Goal: Transaction & Acquisition: Purchase product/service

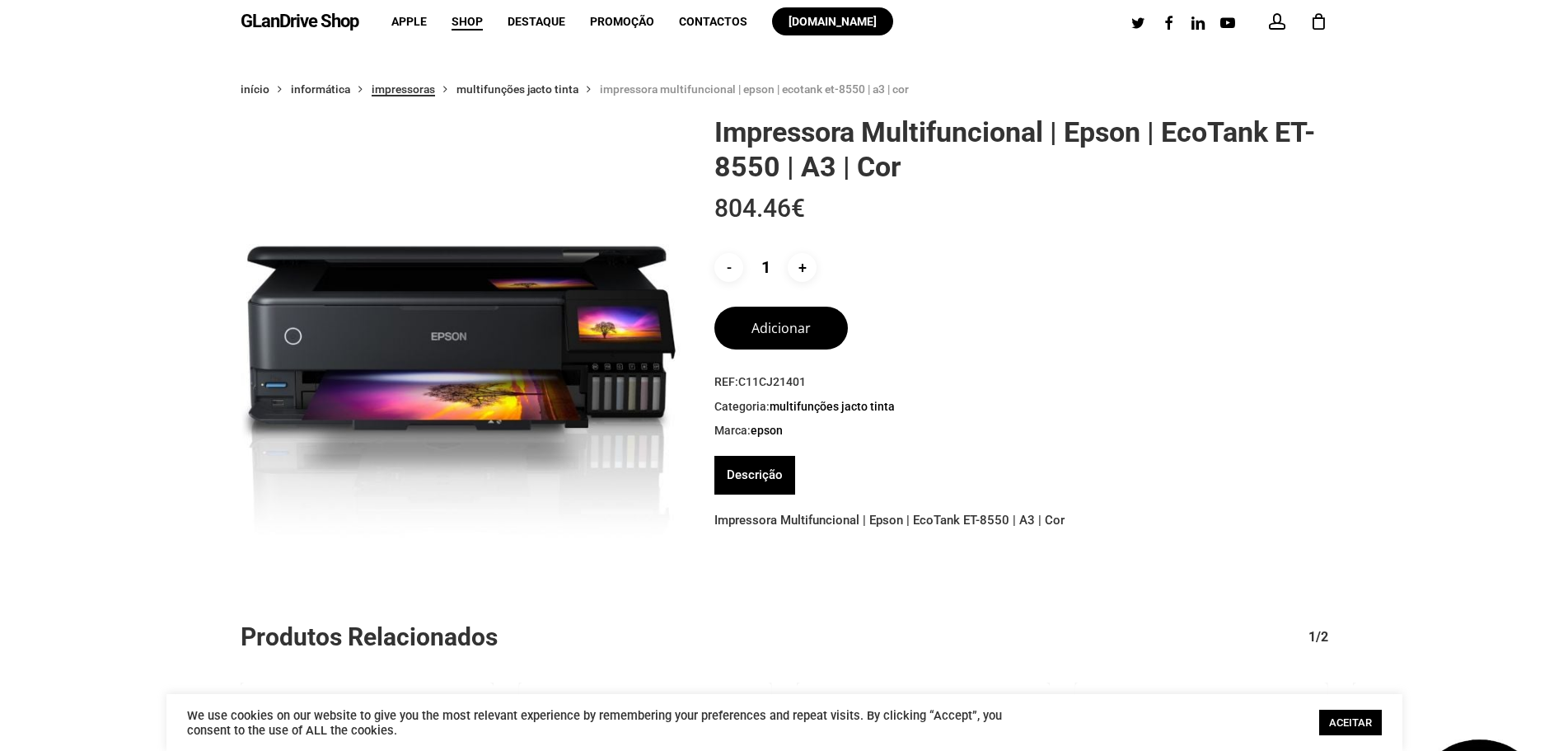
click at [400, 86] on link "Impressoras" at bounding box center [404, 89] width 63 height 15
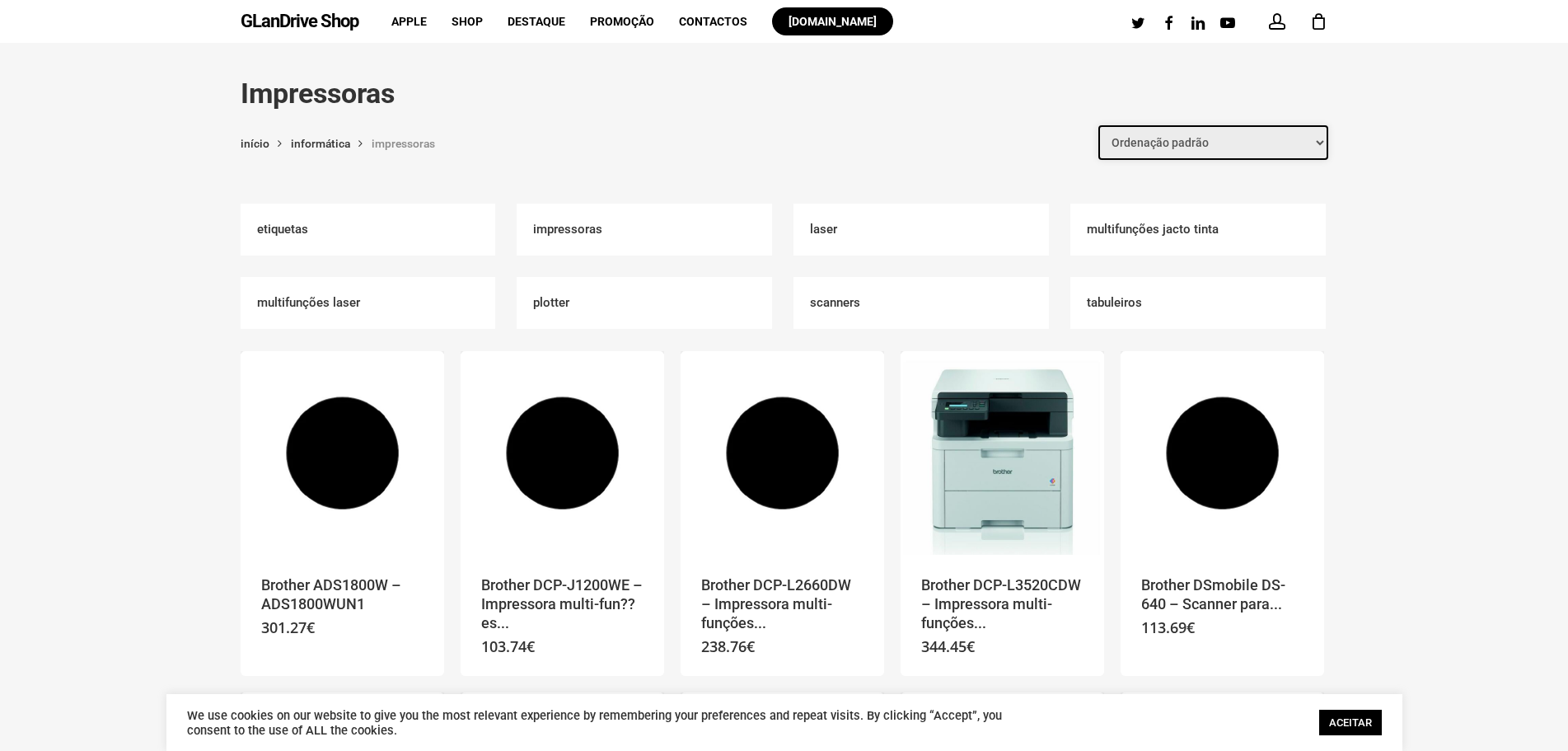
click at [1277, 137] on select "Ordenação padrão Ordenar por mais recentes Ordenar por preço: menor para maior …" at bounding box center [1213, 143] width 230 height 35
select select "price-desc"
click at [1099, 125] on select "Ordenação padrão Ordenar por mais recentes Ordenar por preço: menor para maior …" at bounding box center [1213, 143] width 230 height 35
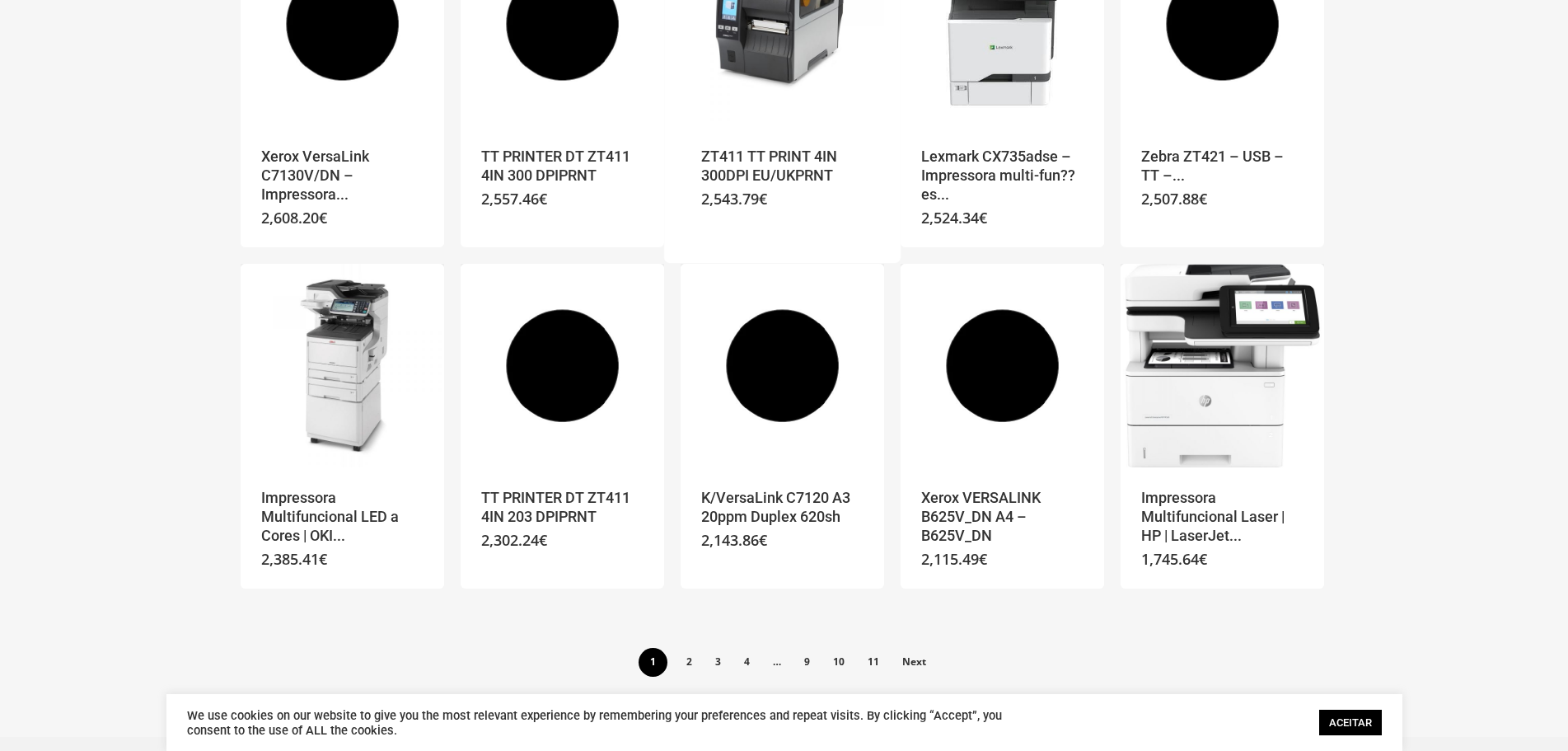
scroll to position [1154, 0]
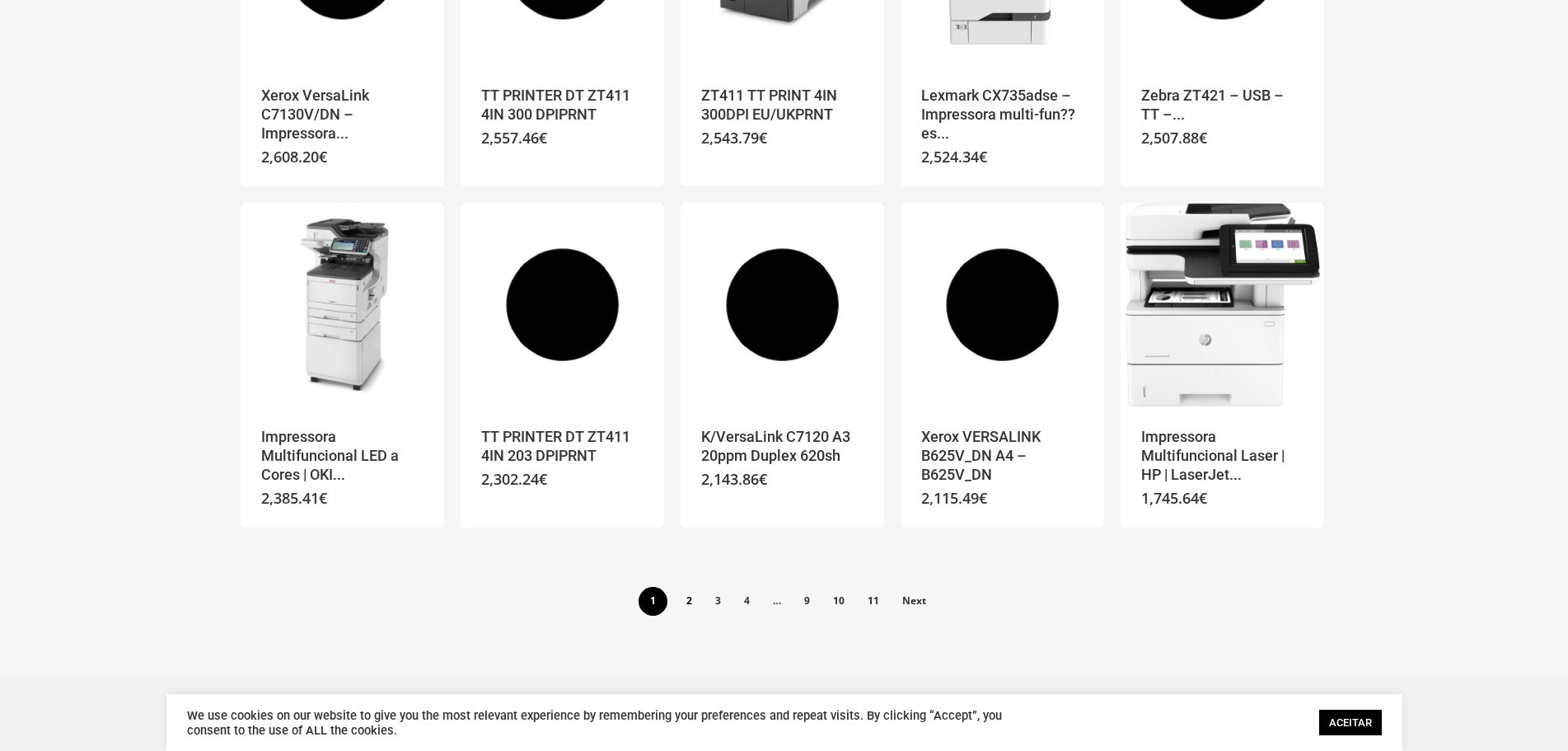
click at [696, 609] on link "2" at bounding box center [689, 601] width 27 height 27
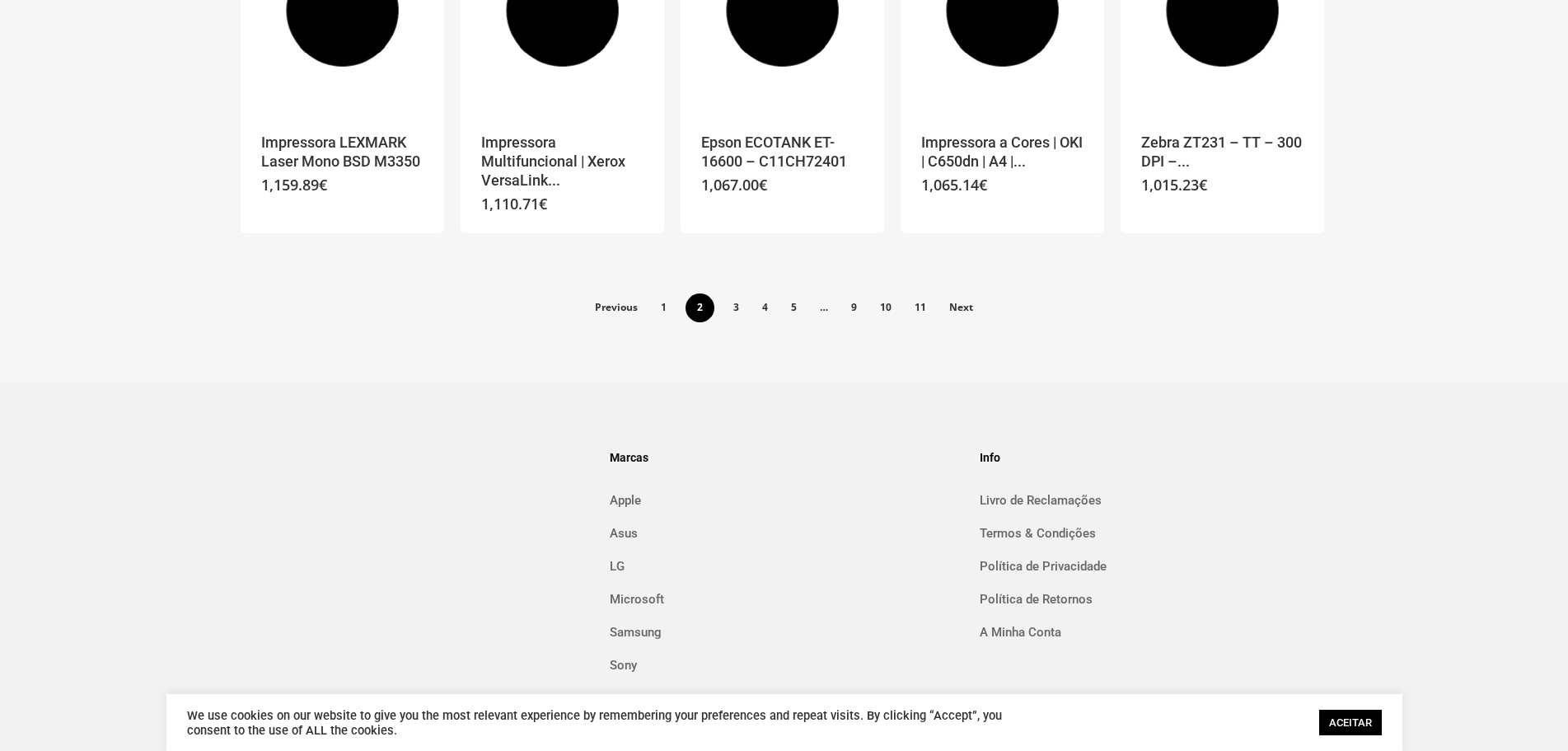
scroll to position [1226, 0]
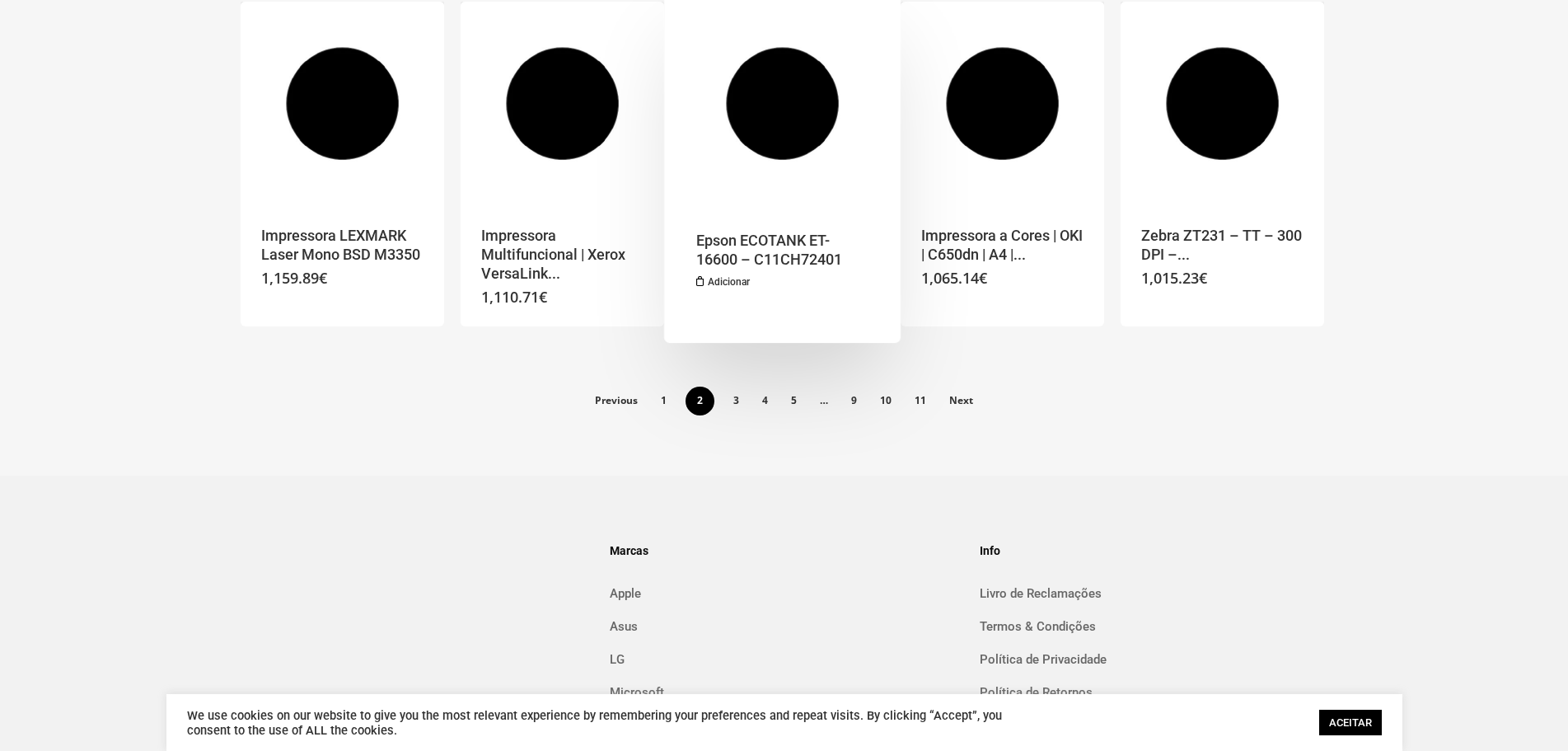
click at [787, 250] on h2 "Epson ECOTANK ET-16600 – C11CH72401" at bounding box center [777, 251] width 162 height 40
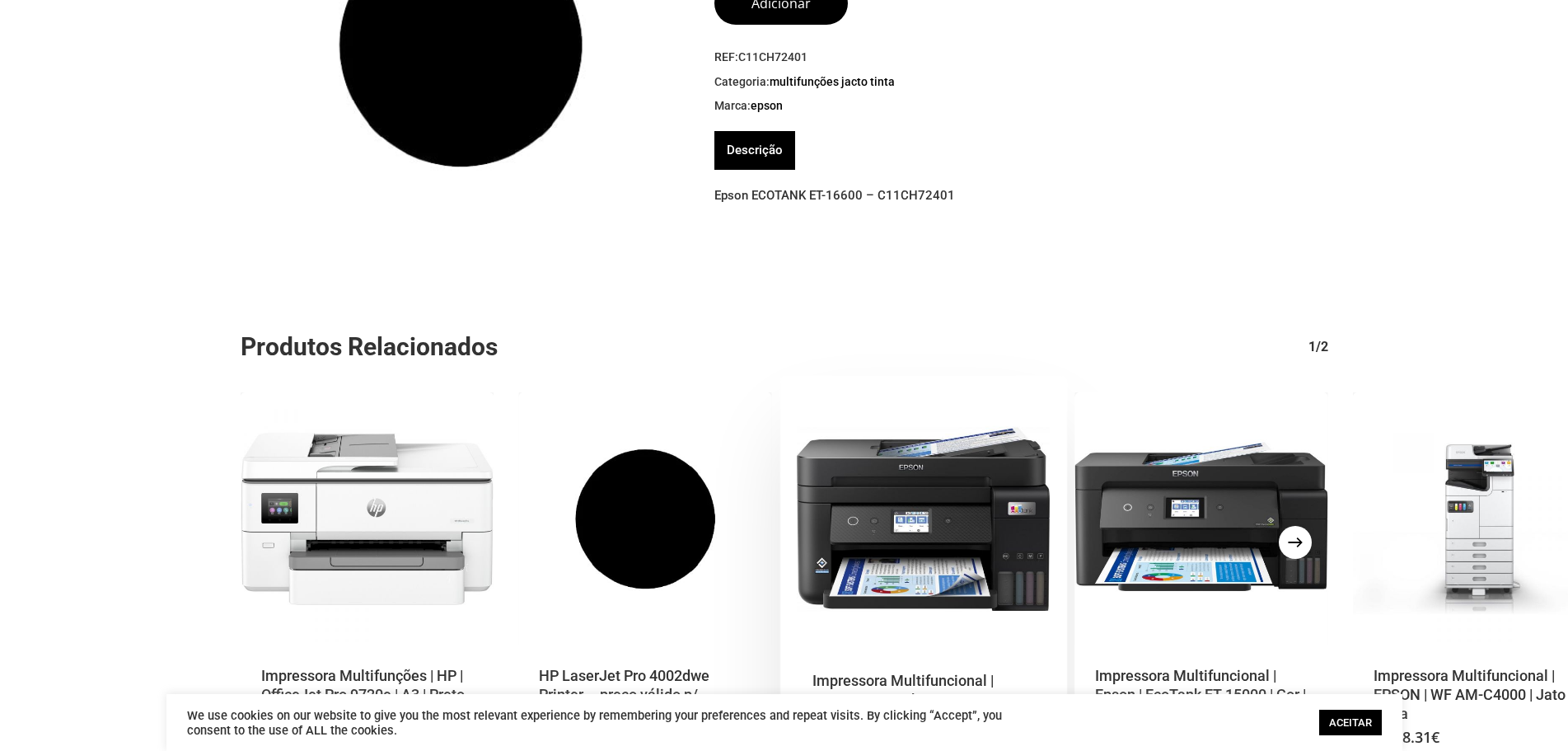
scroll to position [153, 0]
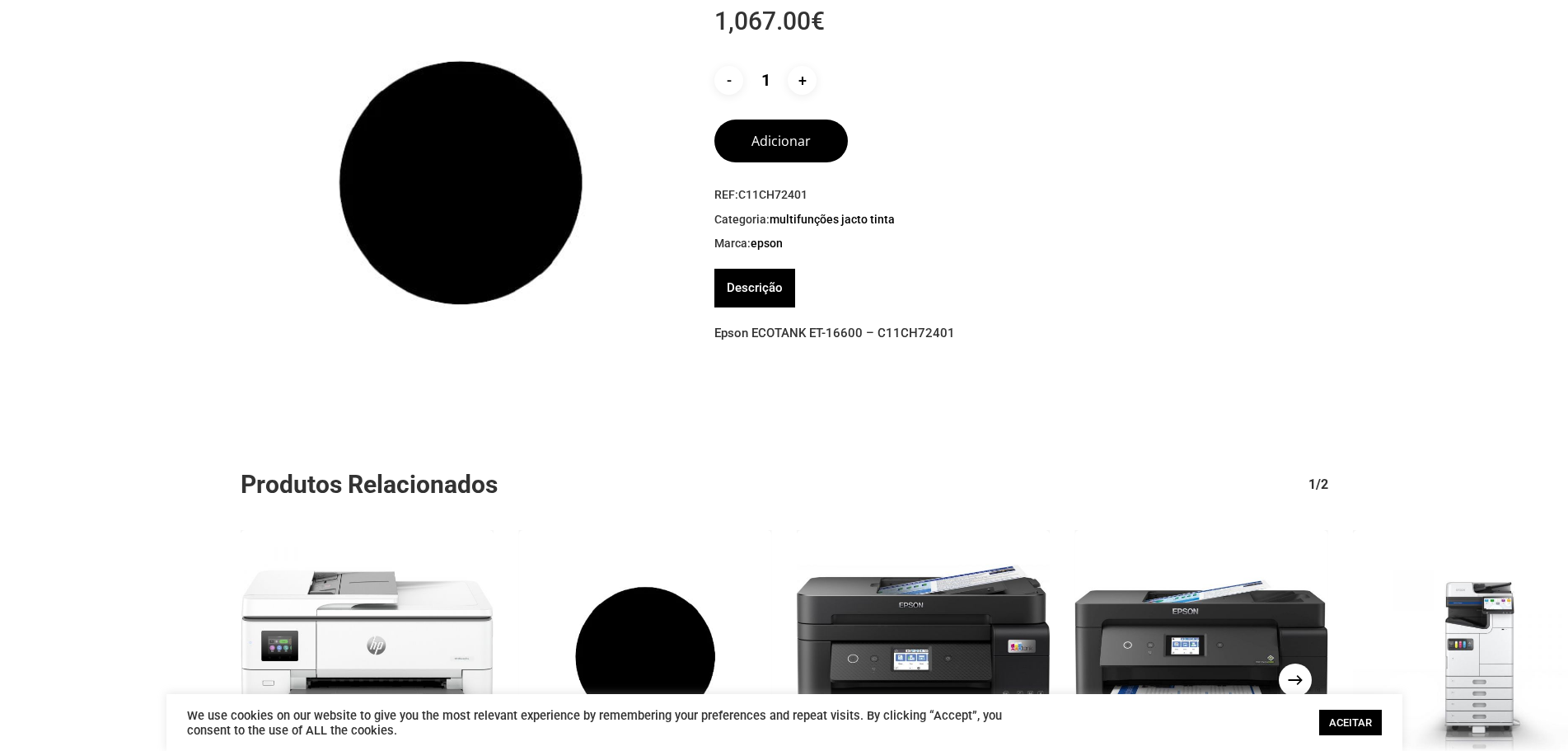
click at [755, 284] on link "Descrição" at bounding box center [754, 288] width 56 height 39
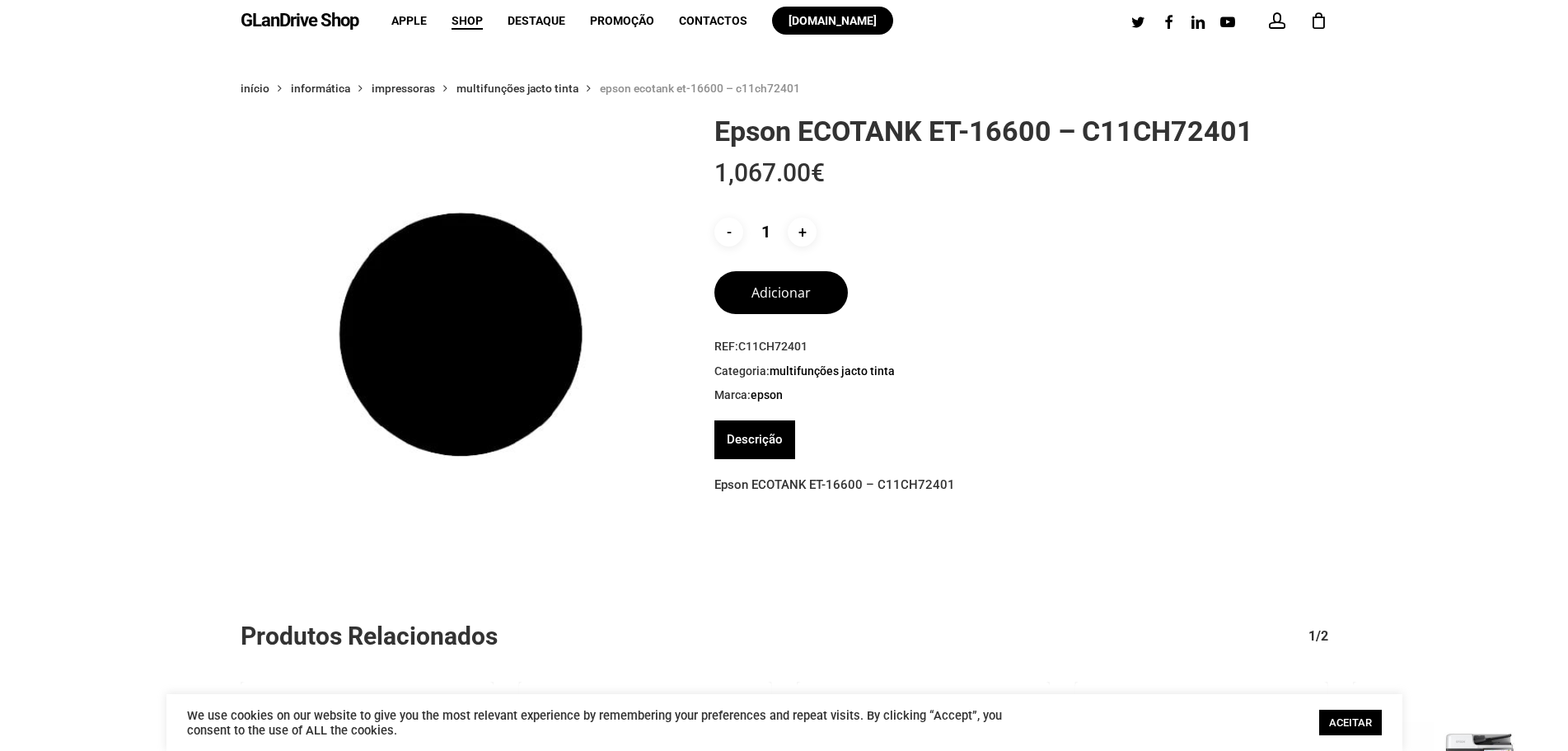
scroll to position [0, 0]
click at [797, 297] on button "Adicionar" at bounding box center [781, 291] width 134 height 43
click at [1284, 20] on span at bounding box center [1277, 22] width 17 height 17
click at [1330, 20] on span "1" at bounding box center [1329, 16] width 15 height 14
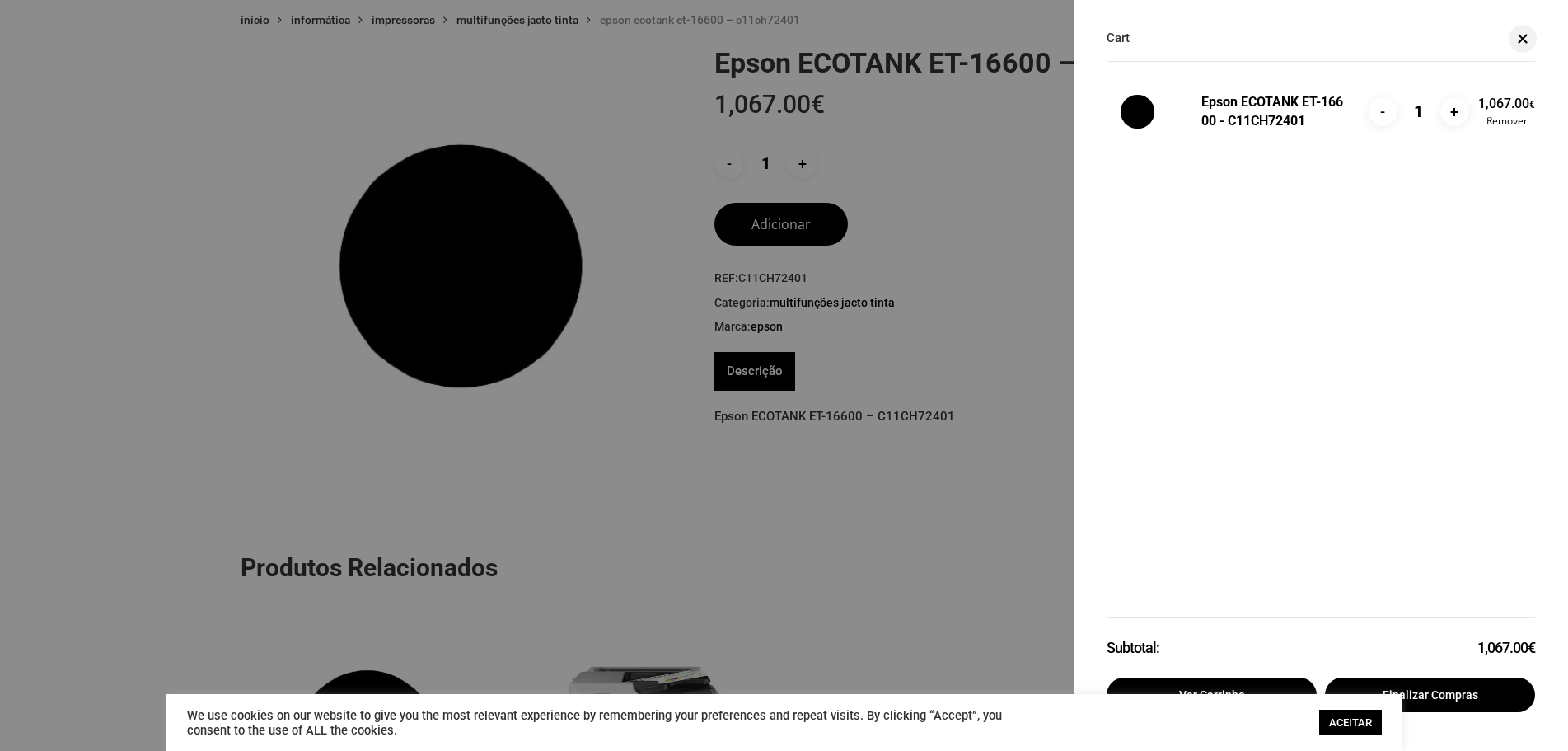
scroll to position [164, 0]
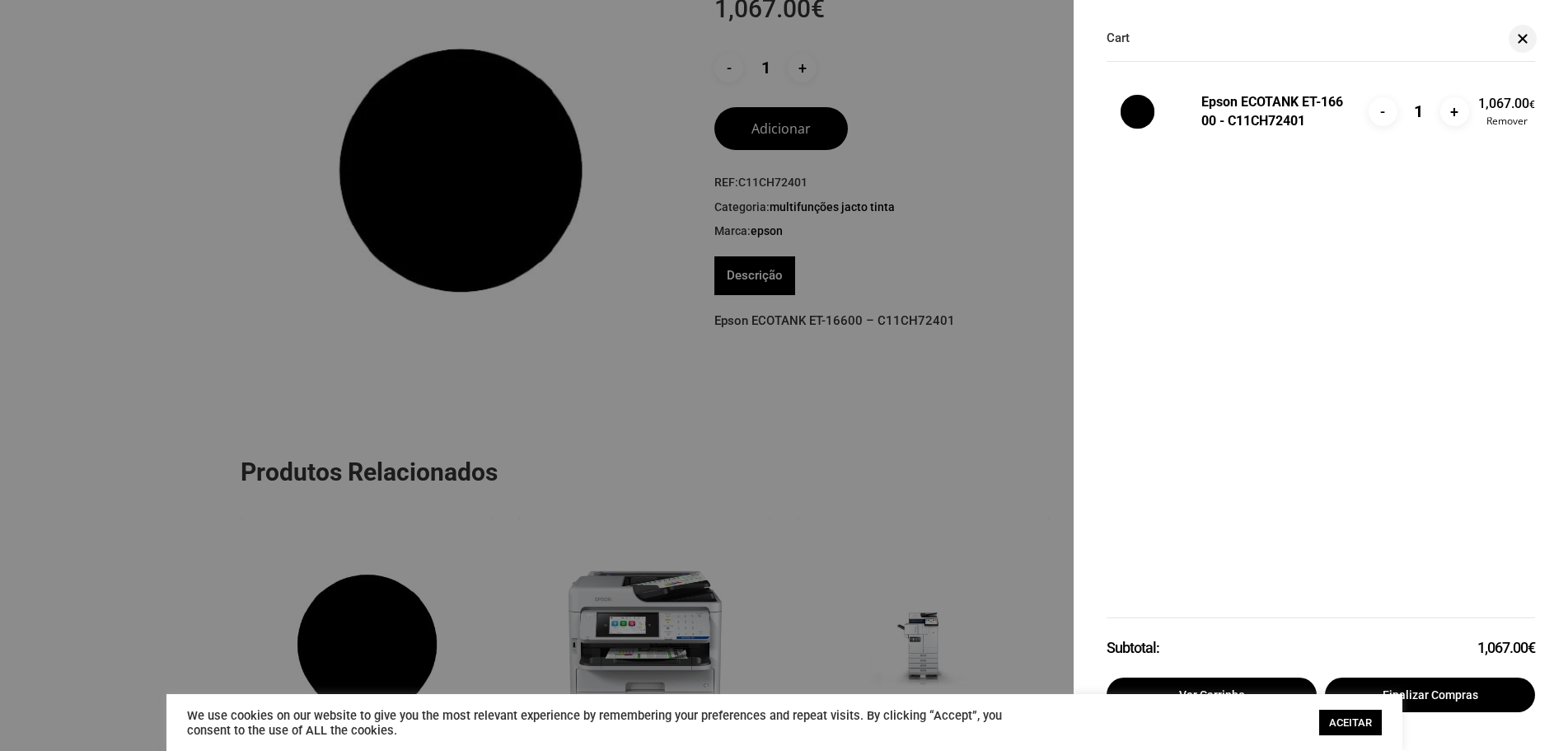
click at [1367, 115] on div "Epson ECOTANK ET-16600 - C11CH72401" at bounding box center [1285, 111] width 167 height 37
click at [1374, 112] on input "-" at bounding box center [1383, 111] width 29 height 29
click at [1523, 45] on span at bounding box center [1523, 38] width 17 height 12
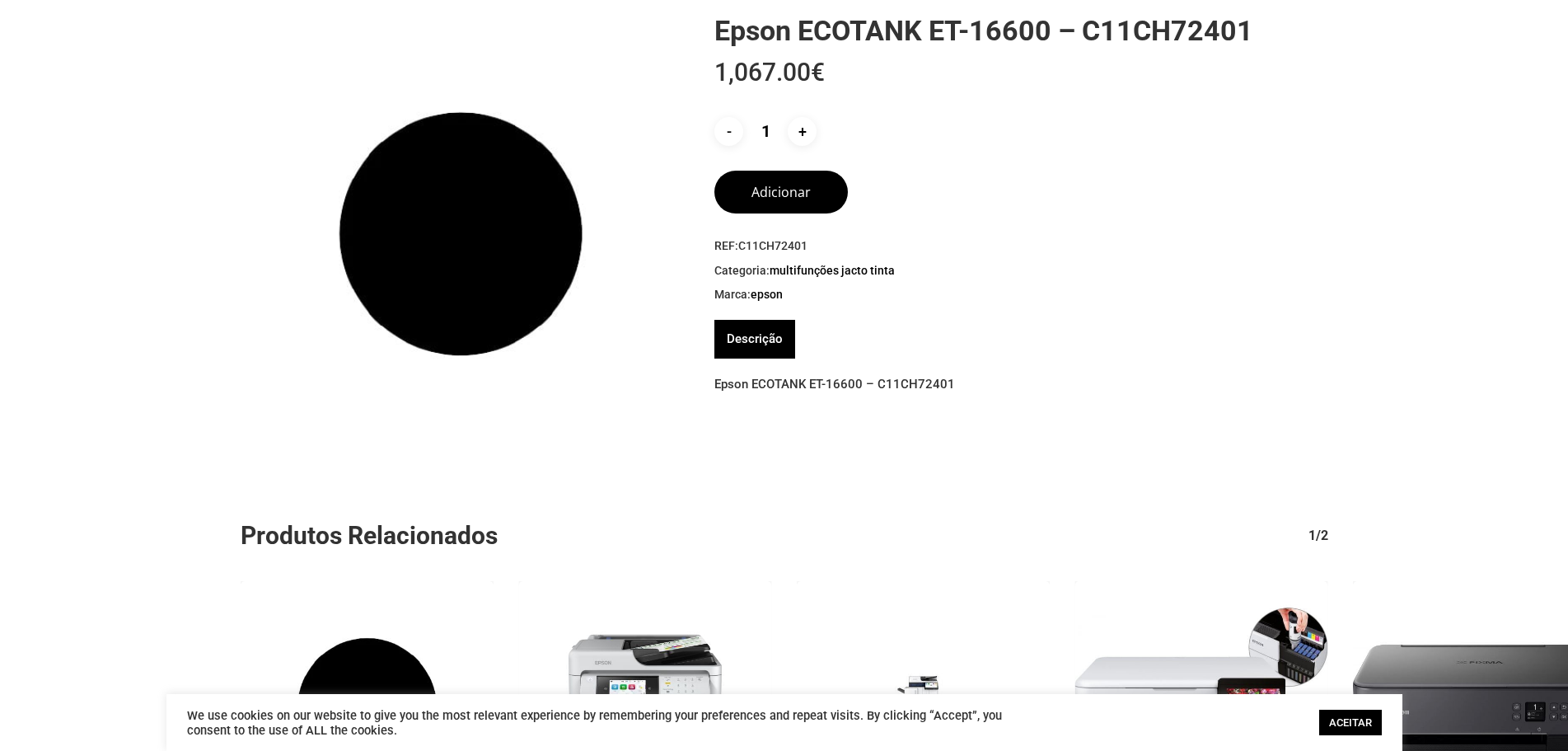
scroll to position [0, 0]
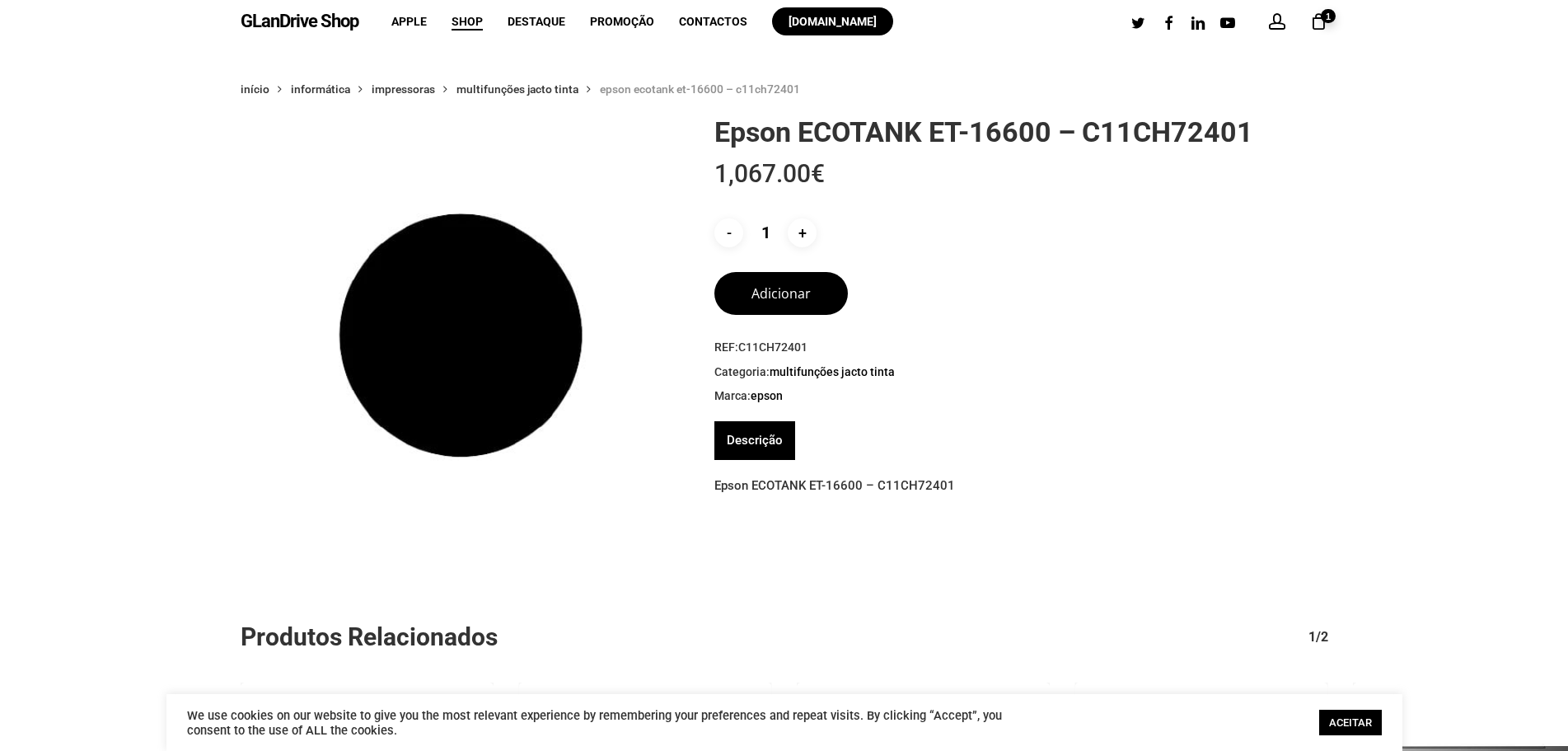
click at [1316, 27] on icon "Cart" at bounding box center [1320, 22] width 18 height 17
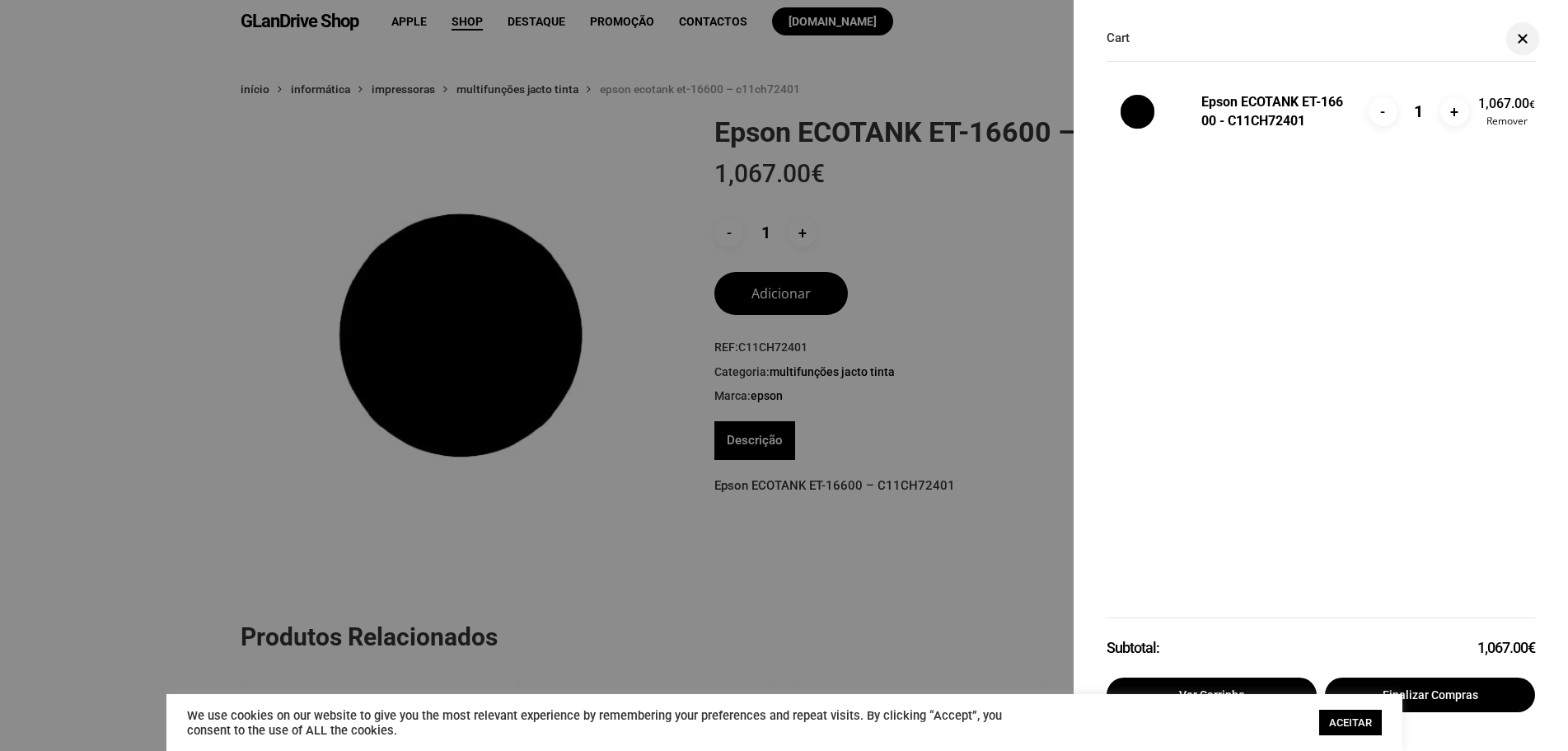
click at [1523, 34] on span at bounding box center [1523, 38] width 17 height 12
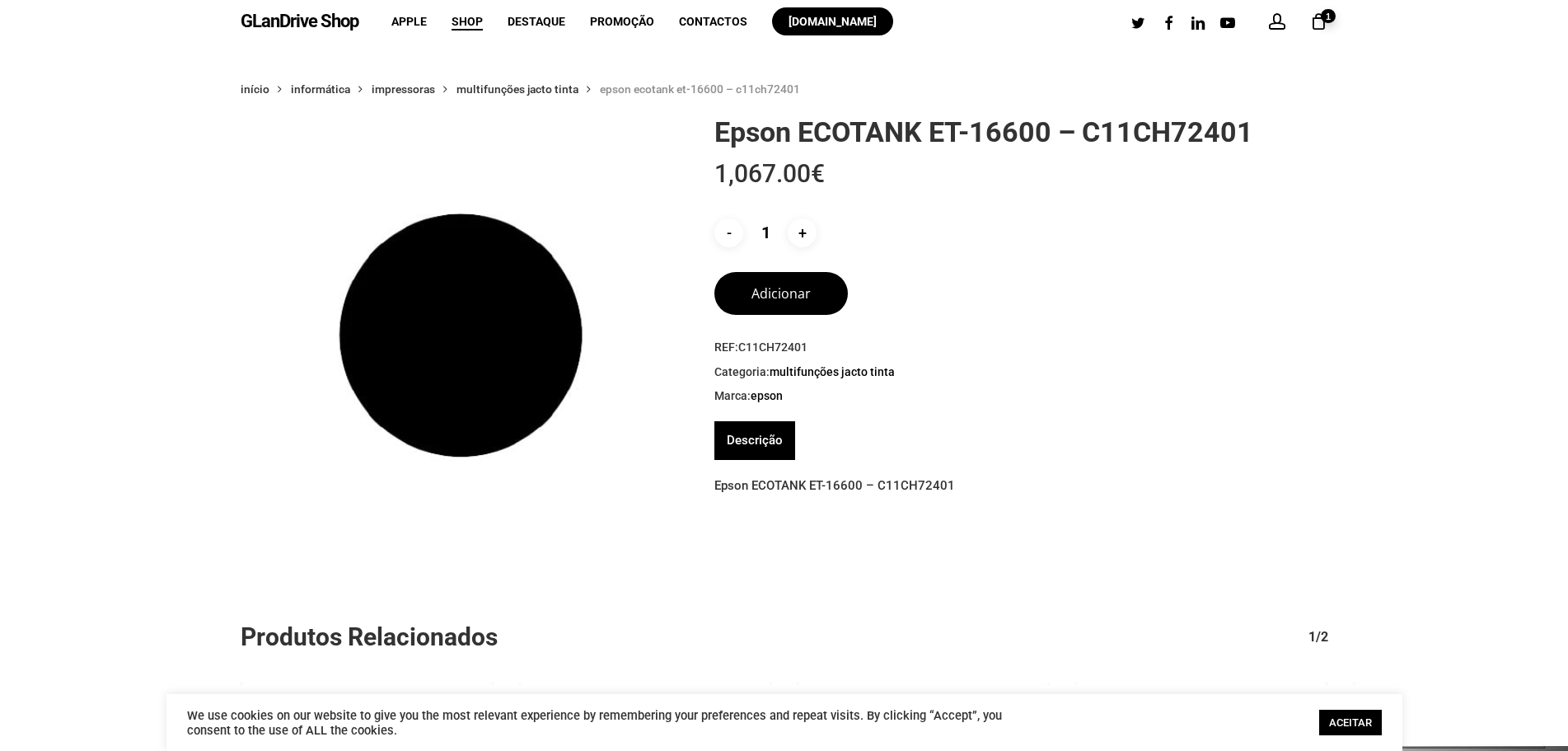
click at [1323, 28] on icon "Cart" at bounding box center [1320, 22] width 18 height 17
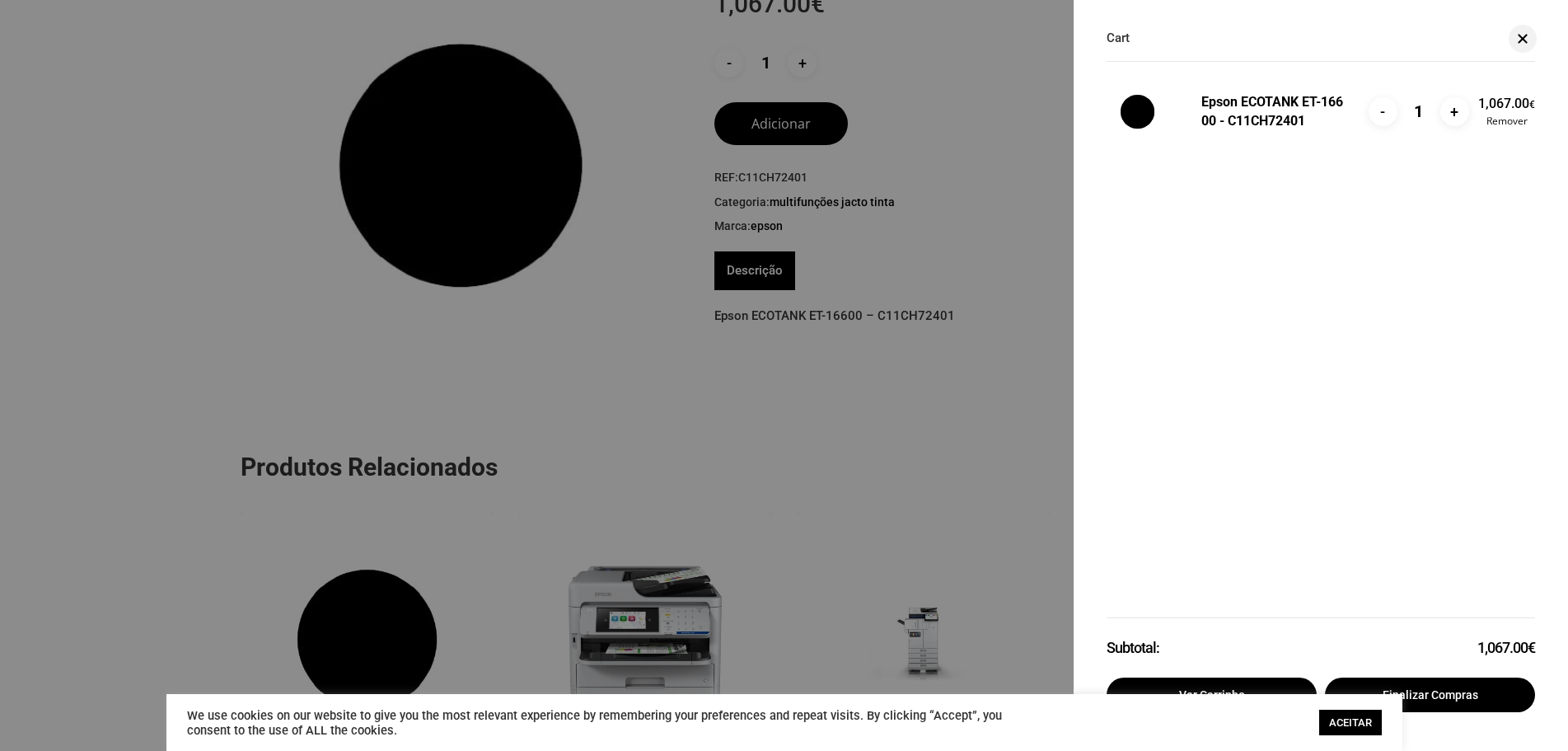
scroll to position [248, 0]
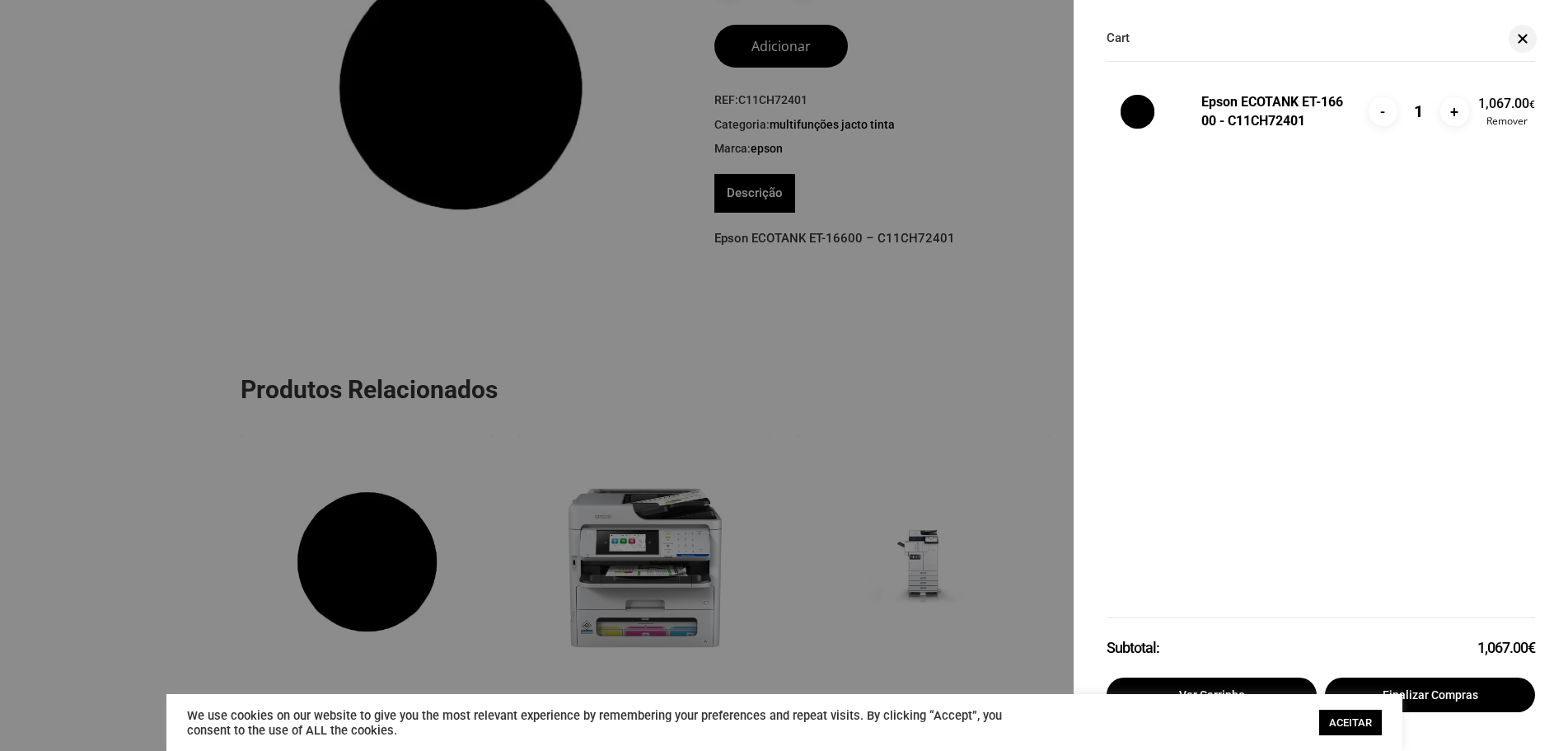
click at [1366, 730] on link "ACEITAR" at bounding box center [1350, 722] width 62 height 26
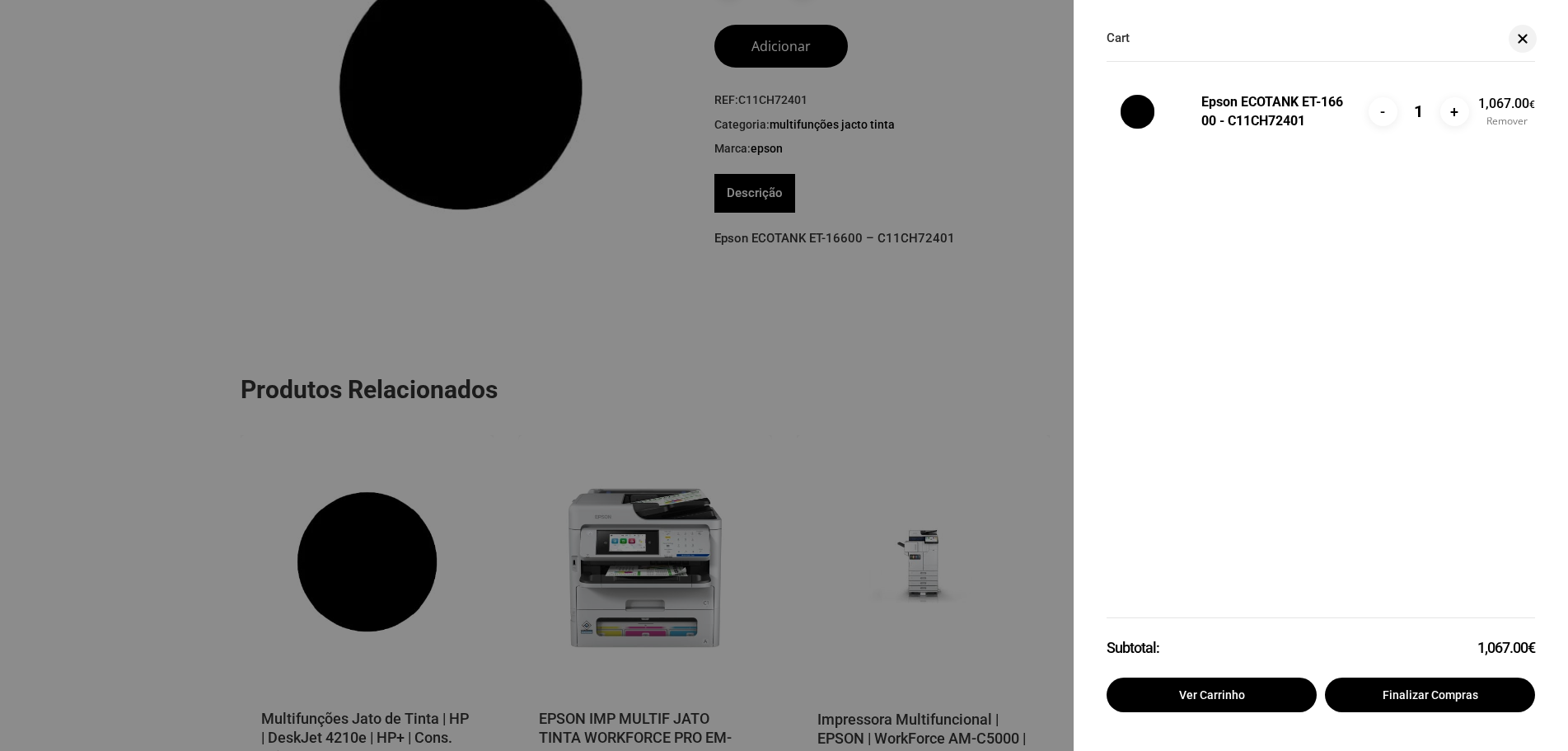
click at [1513, 123] on link "Remover" at bounding box center [1507, 121] width 56 height 10
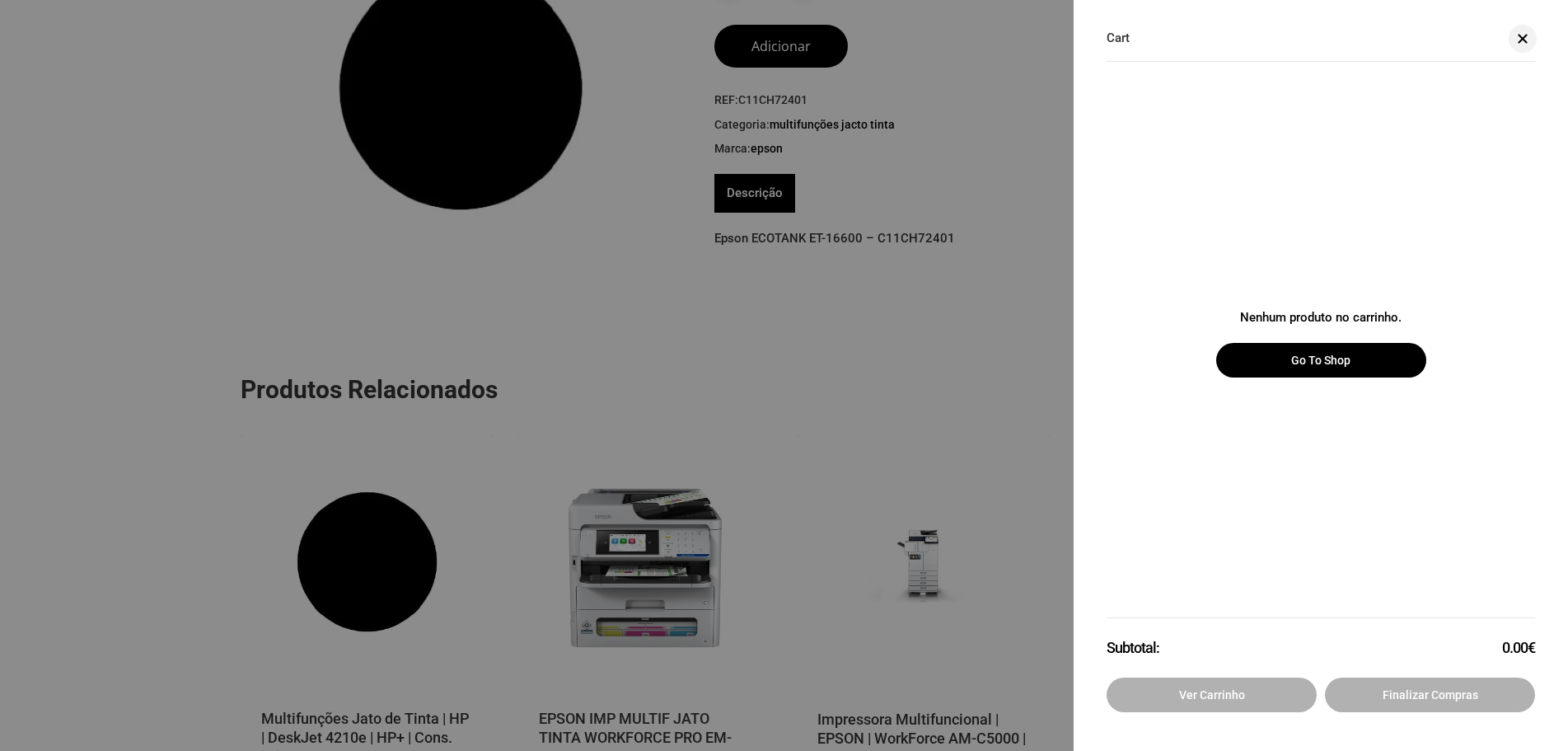
click at [911, 198] on div at bounding box center [784, 376] width 1568 height 751
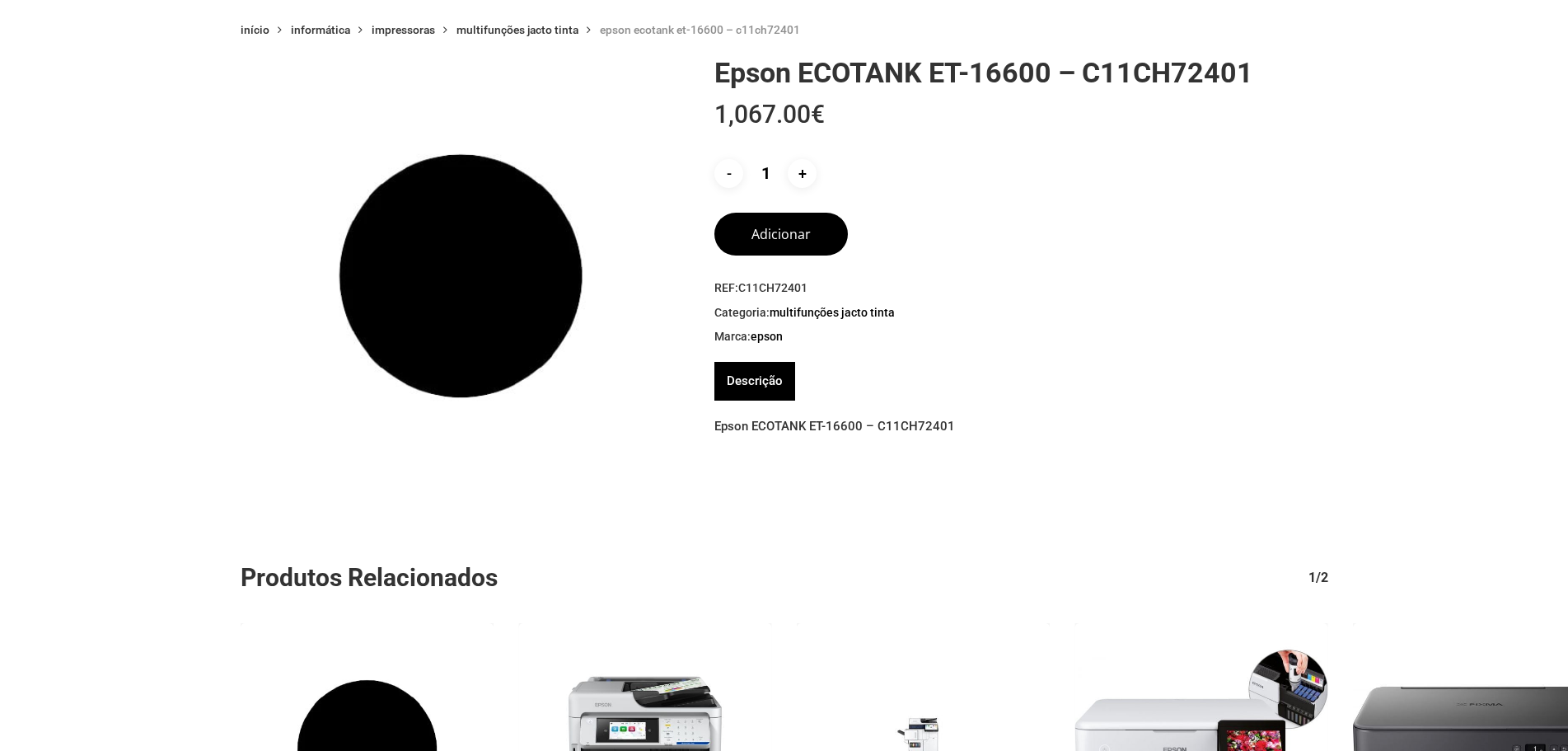
scroll to position [0, 0]
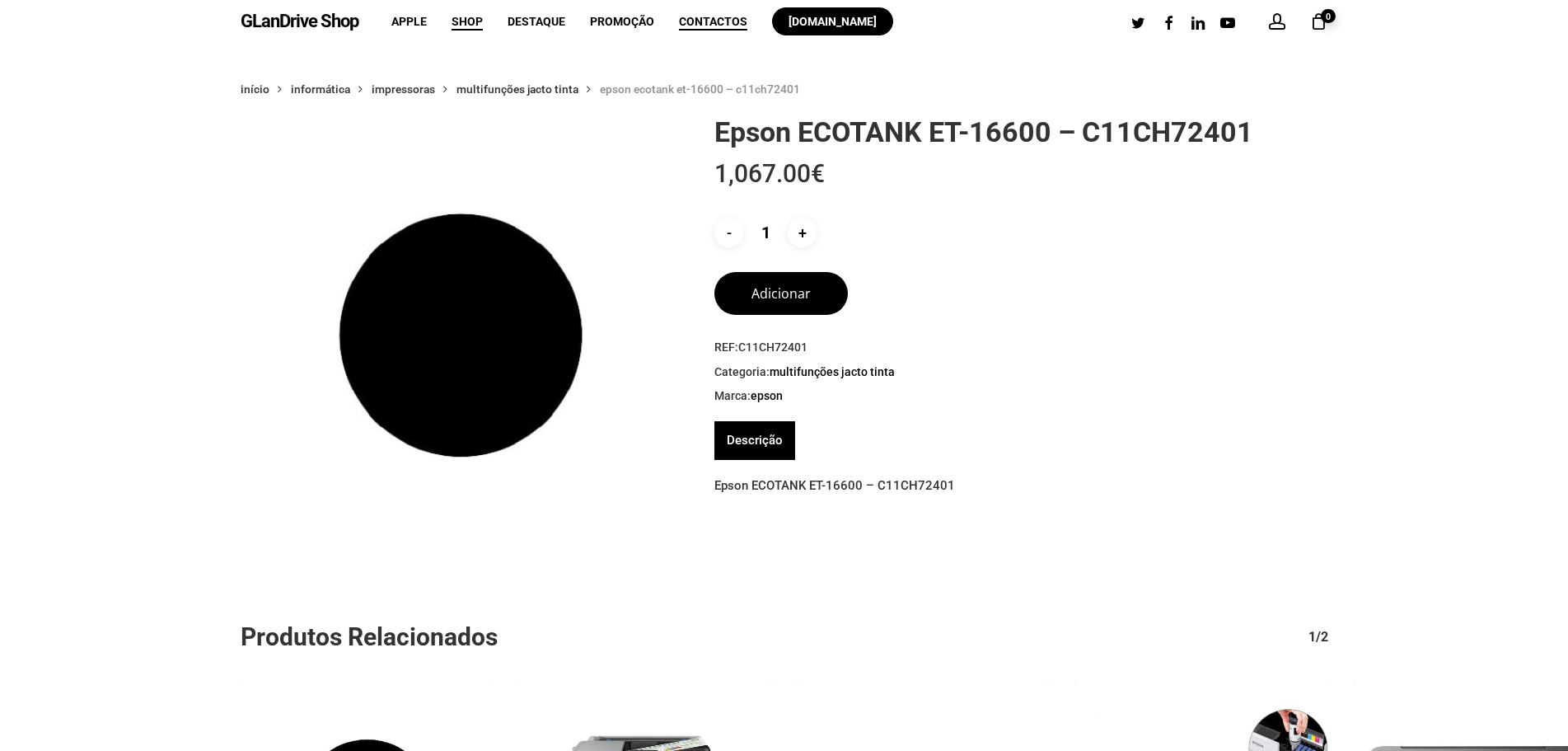
click at [722, 25] on span "Contactos" at bounding box center [713, 22] width 68 height 13
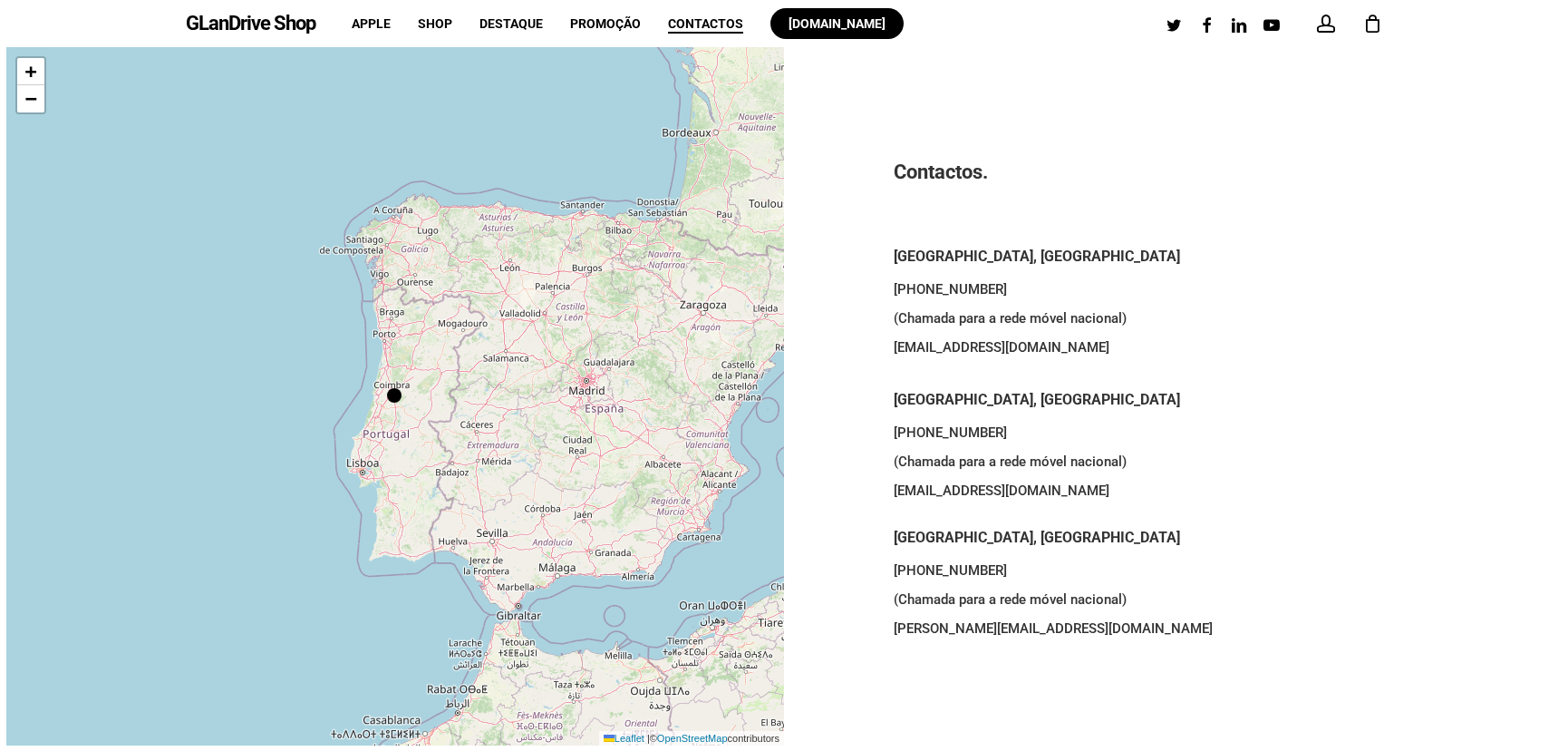
click at [761, 39] on li "[DOMAIN_NAME]" at bounding box center [837, 24] width 161 height 48
click at [989, 30] on div "GLanDrive Shop account 0 Menu Apple Shop Destaque Promoção Contactos [DOMAIN_NA…" at bounding box center [784, 24] width 1196 height 48
